Goal: Information Seeking & Learning: Learn about a topic

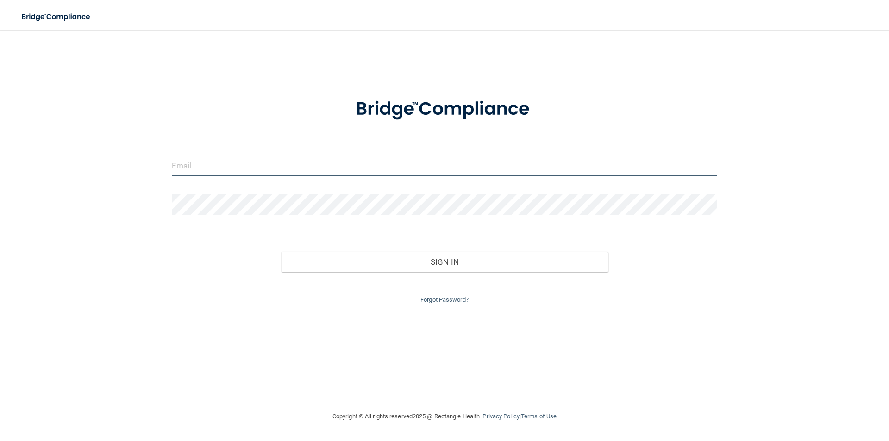
click at [213, 167] on input "email" at bounding box center [445, 166] width 546 height 21
drag, startPoint x: 199, startPoint y: 166, endPoint x: 157, endPoint y: 165, distance: 42.1
click at [157, 165] on div "[PERSON_NAME][EMAIL_ADDRESS][DOMAIN_NAME] Invalid email/password. You don't hav…" at bounding box center [445, 220] width 852 height 363
type input "[EMAIL_ADDRESS][DOMAIN_NAME]"
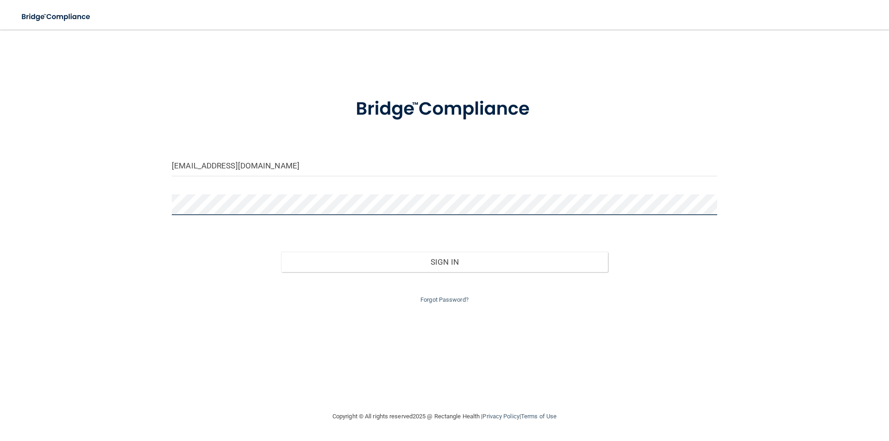
click at [281, 252] on button "Sign In" at bounding box center [444, 262] width 327 height 20
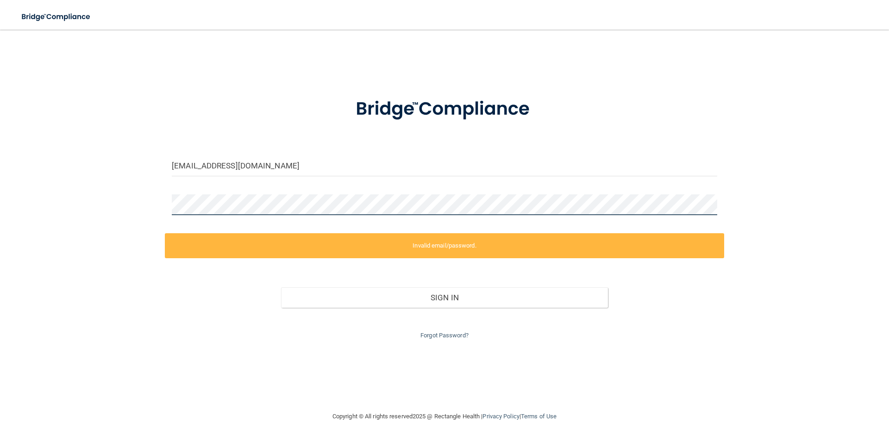
click at [63, 196] on div "[EMAIL_ADDRESS][DOMAIN_NAME] Invalid email/password. You don't have permission …" at bounding box center [445, 220] width 852 height 363
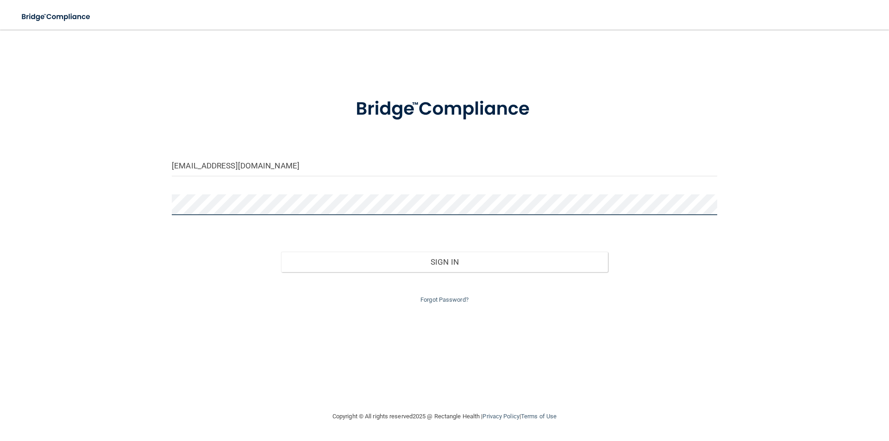
click at [281, 252] on button "Sign In" at bounding box center [444, 262] width 327 height 20
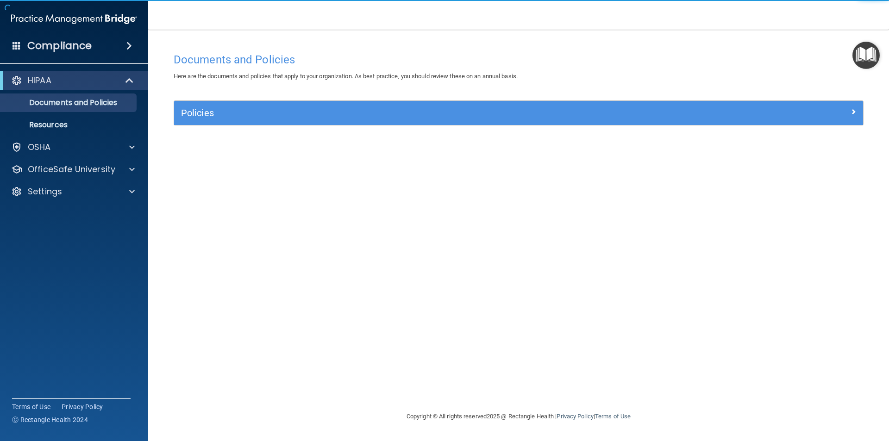
click at [222, 63] on h4 "Documents and Policies" at bounding box center [519, 60] width 690 height 12
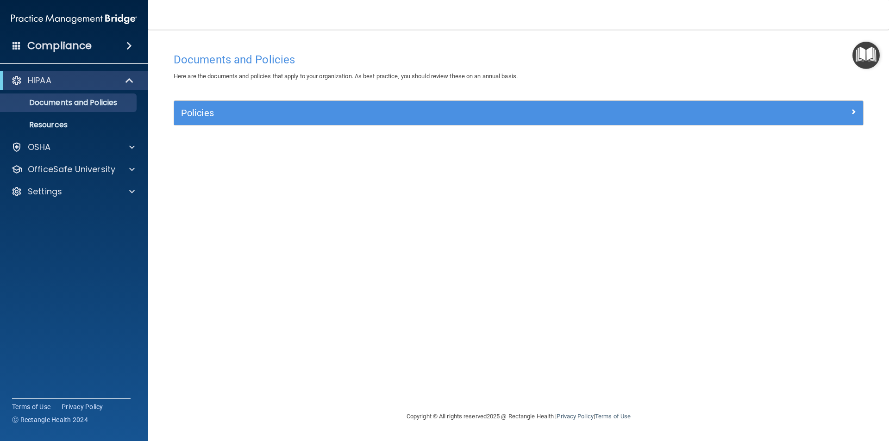
click at [259, 122] on div "Policies" at bounding box center [518, 113] width 689 height 24
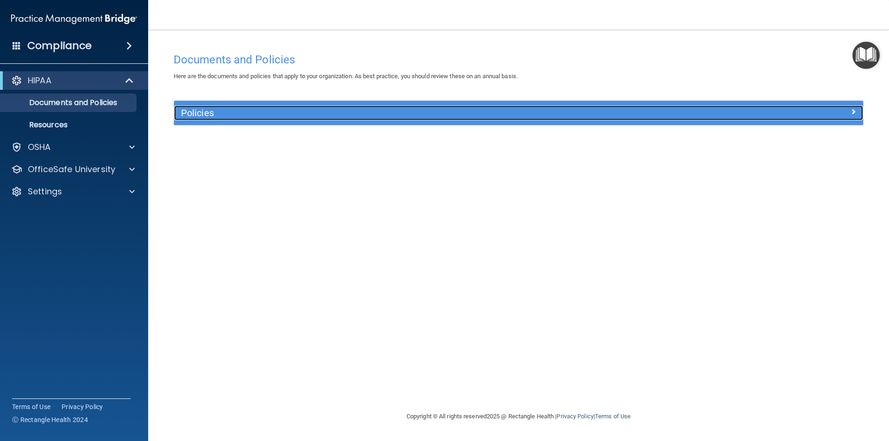
click at [855, 112] on span at bounding box center [854, 111] width 6 height 11
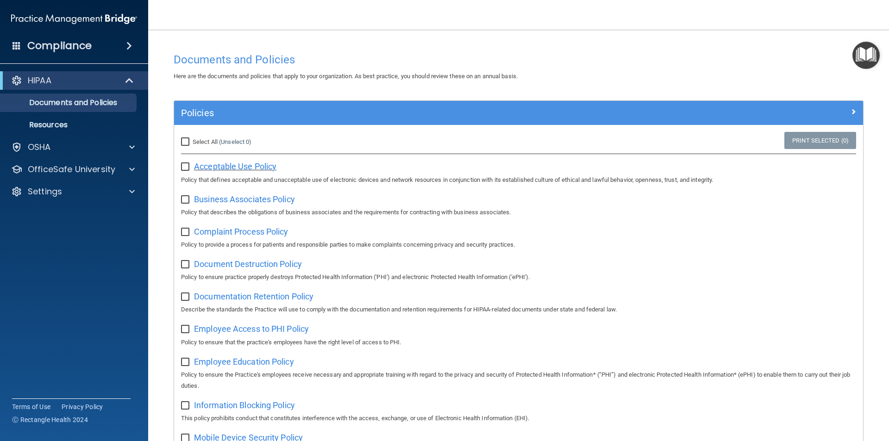
click at [249, 168] on span "Acceptable Use Policy" at bounding box center [235, 167] width 82 height 10
click at [185, 165] on input "checkbox" at bounding box center [186, 166] width 11 height 7
click at [183, 167] on input "checkbox" at bounding box center [186, 166] width 11 height 7
checkbox input "false"
click at [251, 200] on span "Business Associates Policy" at bounding box center [244, 200] width 101 height 10
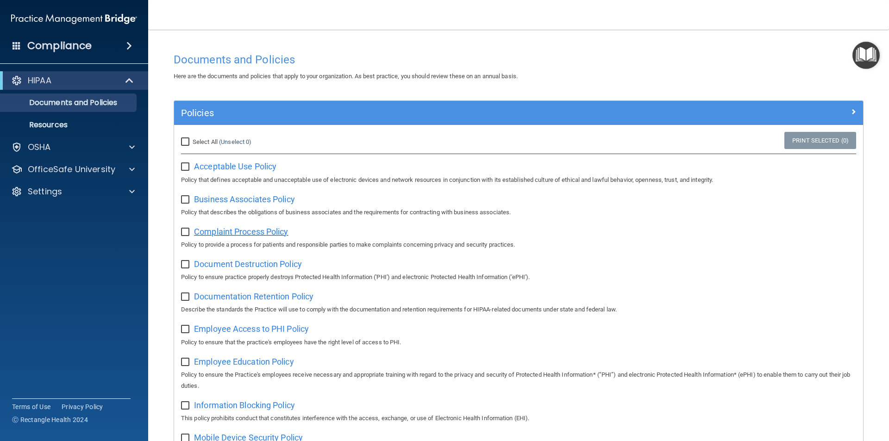
click at [262, 236] on span "Complaint Process Policy" at bounding box center [241, 232] width 94 height 10
click at [51, 53] on div "Compliance" at bounding box center [74, 46] width 148 height 20
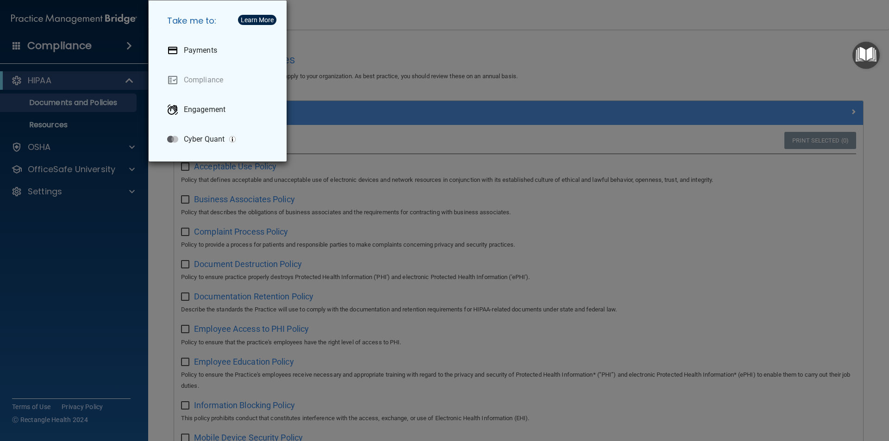
click at [98, 131] on div "Take me to: Payments Compliance Engagement Cyber Quant" at bounding box center [444, 220] width 889 height 441
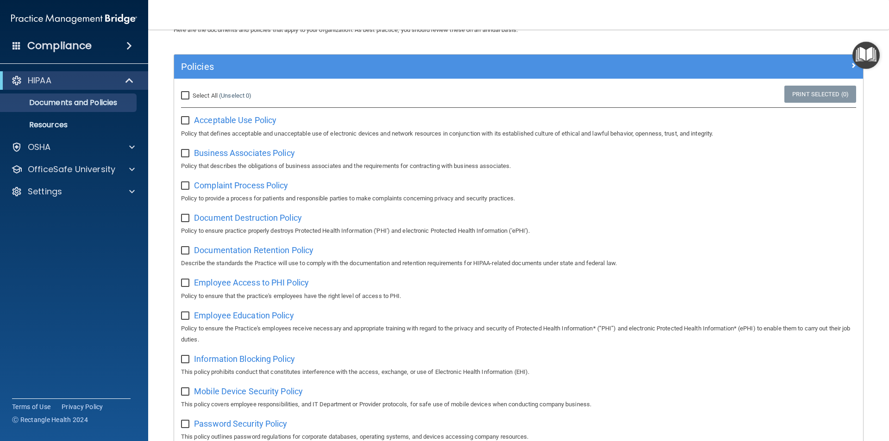
scroll to position [93, 0]
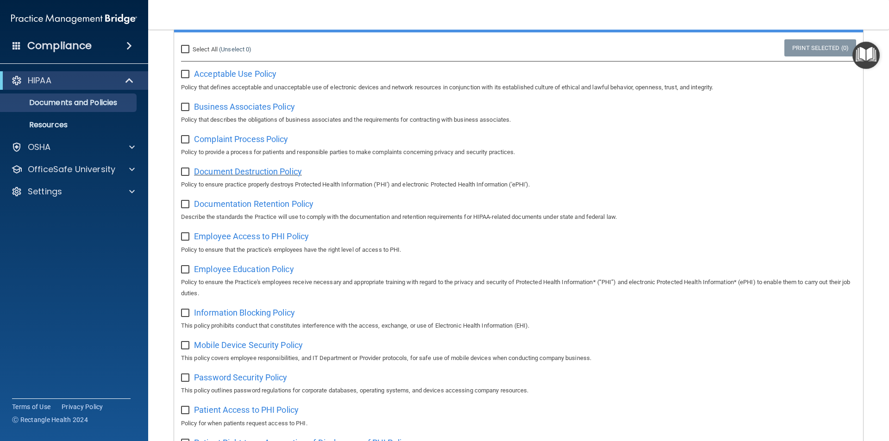
click at [293, 176] on span "Document Destruction Policy" at bounding box center [248, 172] width 108 height 10
click at [239, 207] on span "Documentation Retention Policy" at bounding box center [253, 204] width 119 height 10
click at [257, 241] on span "Employee Access to PHI Policy" at bounding box center [251, 237] width 115 height 10
click at [247, 274] on span "Employee Education Policy" at bounding box center [244, 269] width 100 height 10
click at [251, 316] on span "Information Blocking Policy" at bounding box center [244, 313] width 101 height 10
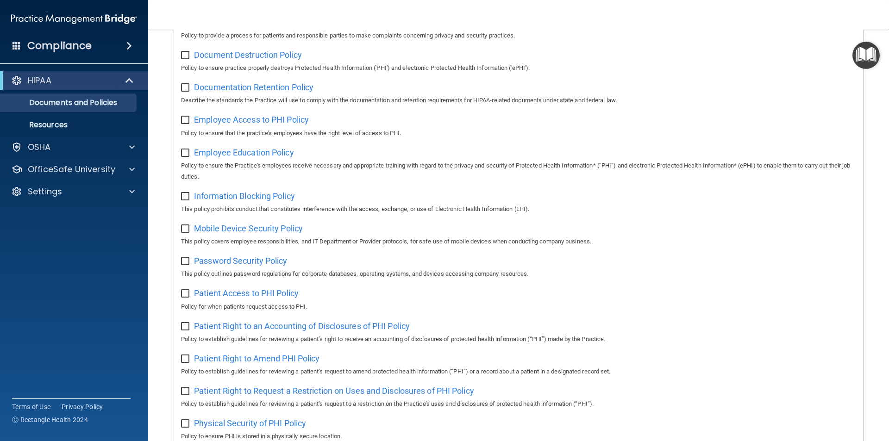
scroll to position [232, 0]
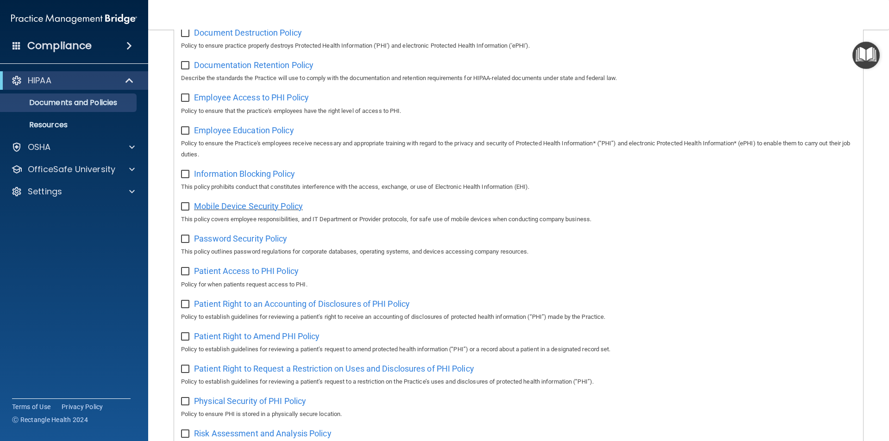
click at [264, 211] on span "Mobile Device Security Policy" at bounding box center [248, 206] width 109 height 10
click at [265, 244] on span "Password Security Policy" at bounding box center [240, 239] width 93 height 10
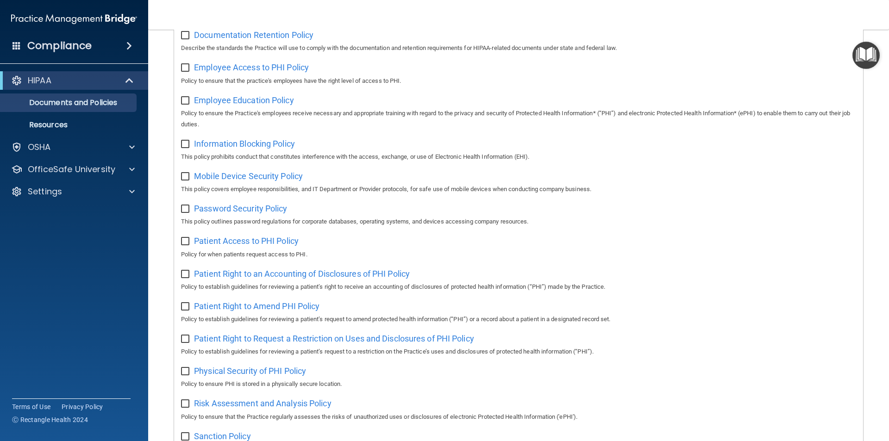
scroll to position [278, 0]
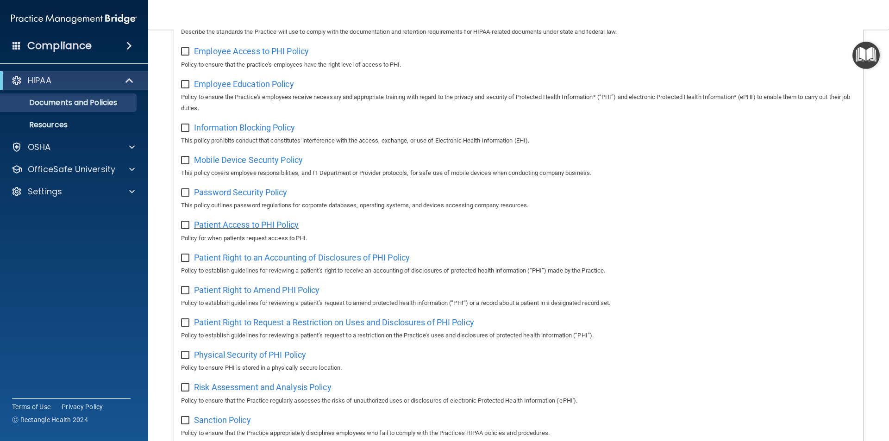
click at [255, 230] on span "Patient Access to PHI Policy" at bounding box center [246, 225] width 105 height 10
click at [293, 263] on span "Patient Right to an Accounting of Disclosures of PHI Policy" at bounding box center [302, 258] width 216 height 10
click at [294, 294] on span "Patient Right to Amend PHI Policy" at bounding box center [257, 290] width 126 height 10
click at [289, 327] on span "Patient Right to Request a Restriction on Uses and Disclosures of PHI Policy" at bounding box center [334, 323] width 280 height 10
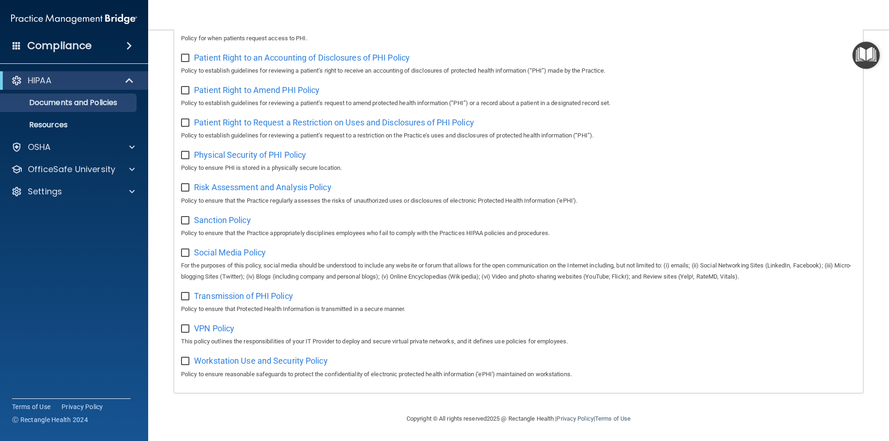
scroll to position [488, 0]
click at [268, 151] on span "Physical Security of PHI Policy" at bounding box center [250, 155] width 112 height 10
click at [254, 185] on span "Risk Assessment and Analysis Policy" at bounding box center [263, 187] width 138 height 10
click at [217, 216] on span "Sanction Policy" at bounding box center [222, 220] width 57 height 10
click at [233, 252] on span "Social Media Policy" at bounding box center [230, 253] width 72 height 10
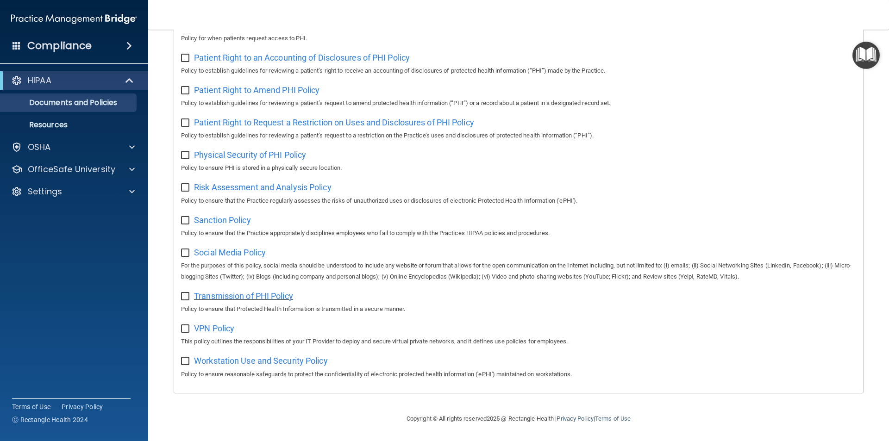
click at [247, 295] on span "Transmission of PHI Policy" at bounding box center [243, 296] width 99 height 10
click at [227, 329] on span "VPN Policy" at bounding box center [214, 329] width 40 height 10
click at [237, 364] on span "Workstation Use and Security Policy" at bounding box center [261, 361] width 134 height 10
click at [69, 44] on h4 "Compliance" at bounding box center [59, 45] width 64 height 13
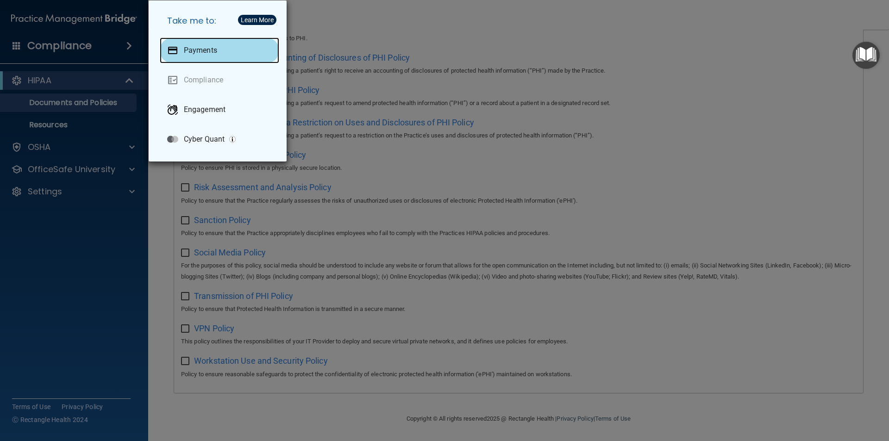
click at [207, 45] on div "Payments" at bounding box center [219, 51] width 119 height 26
click at [98, 76] on div "Take me to: Payments Compliance Engagement Cyber Quant" at bounding box center [444, 220] width 889 height 441
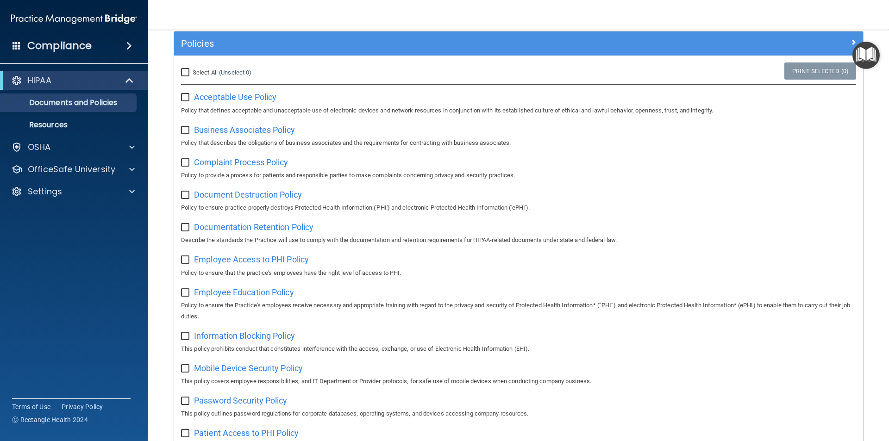
scroll to position [0, 0]
